Goal: Navigation & Orientation: Find specific page/section

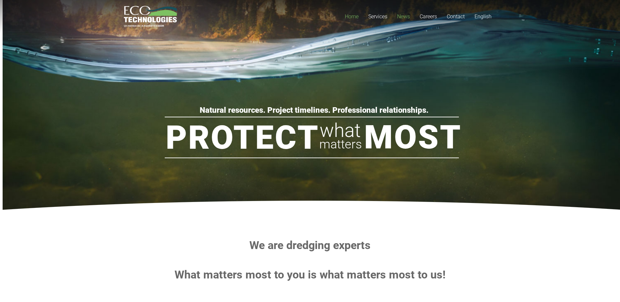
click at [405, 19] on span "News" at bounding box center [403, 16] width 13 height 6
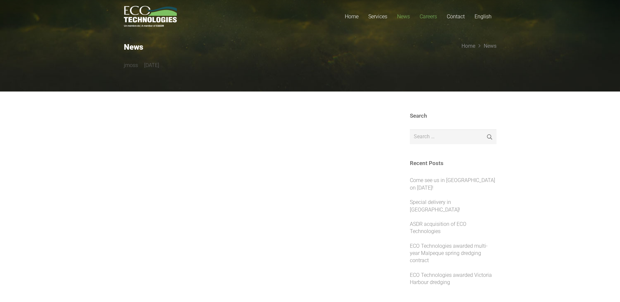
click at [427, 16] on span "Careers" at bounding box center [428, 16] width 17 height 6
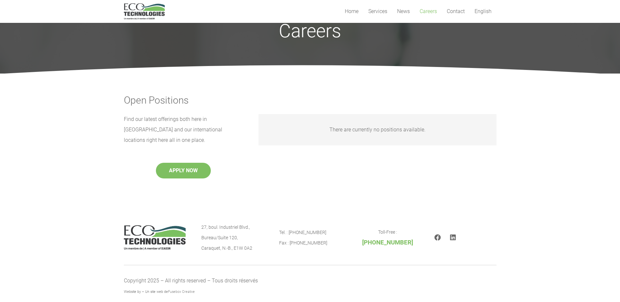
scroll to position [33, 0]
click at [463, 12] on span "Contact" at bounding box center [456, 11] width 18 height 6
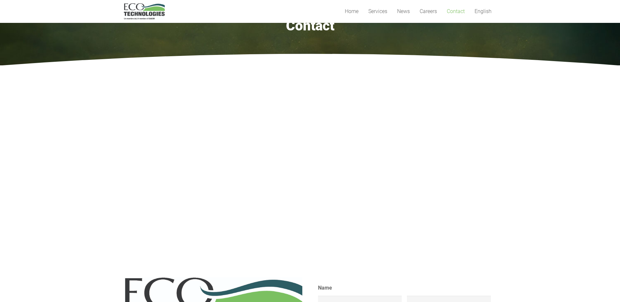
scroll to position [21, 0]
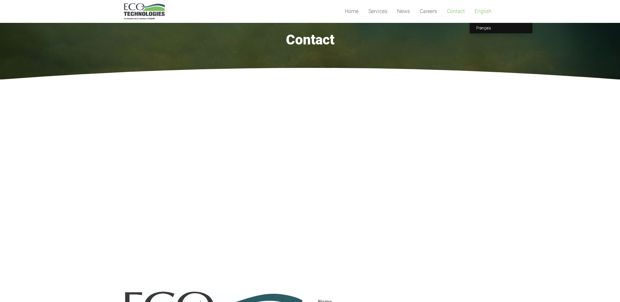
click at [481, 14] on span "English" at bounding box center [483, 11] width 17 height 6
